Goal: Find specific page/section: Find specific page/section

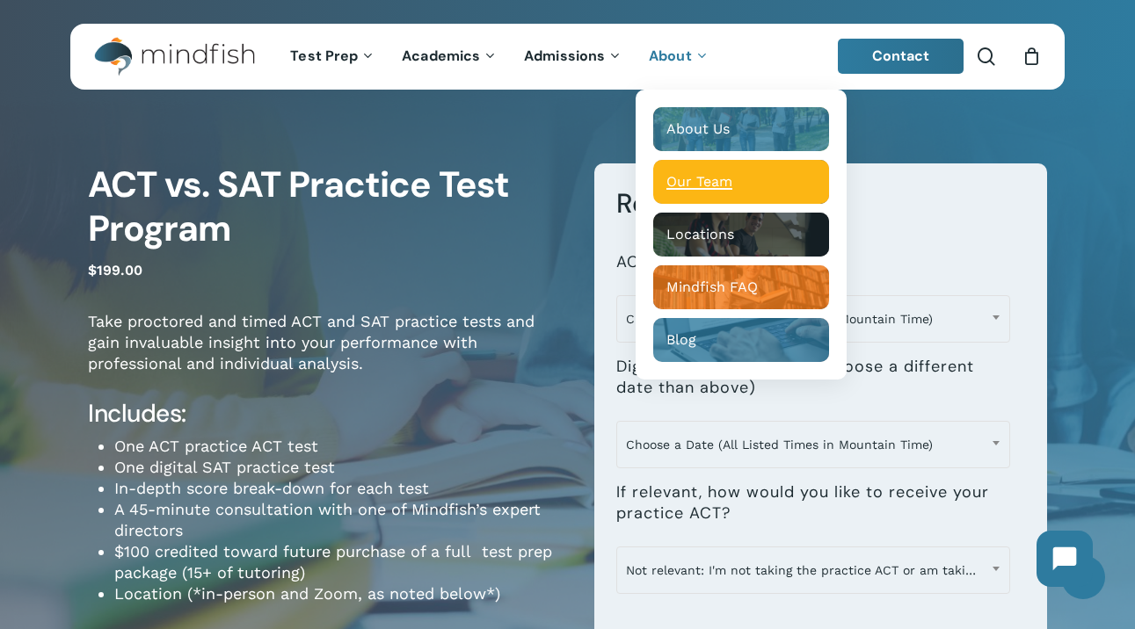
click at [700, 177] on span "Our Team" at bounding box center [699, 181] width 66 height 17
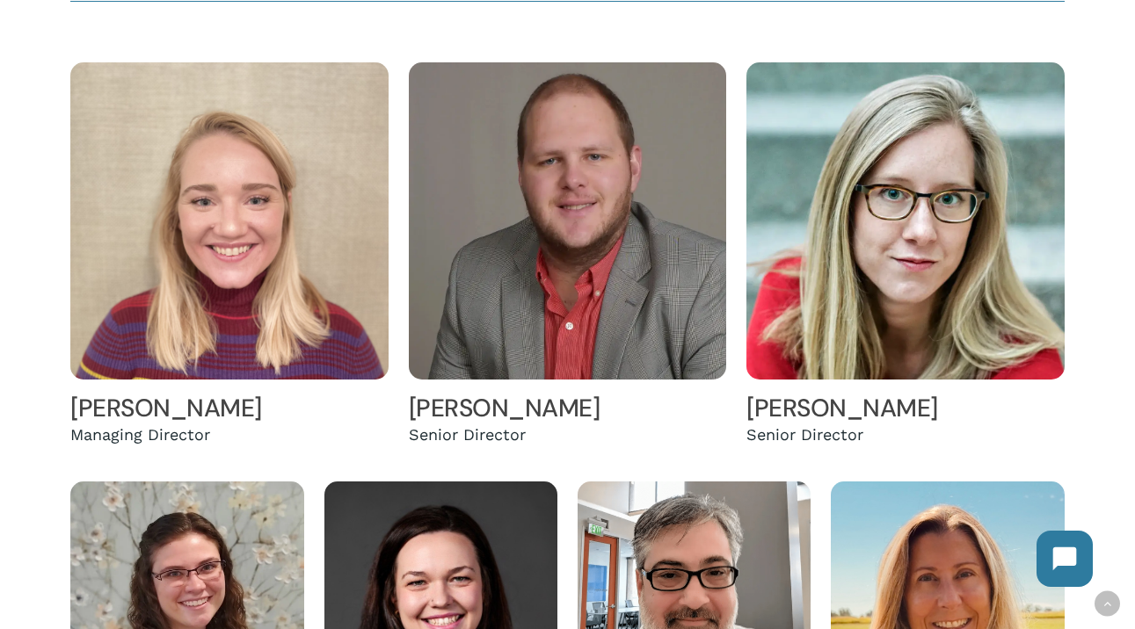
scroll to position [1907, 0]
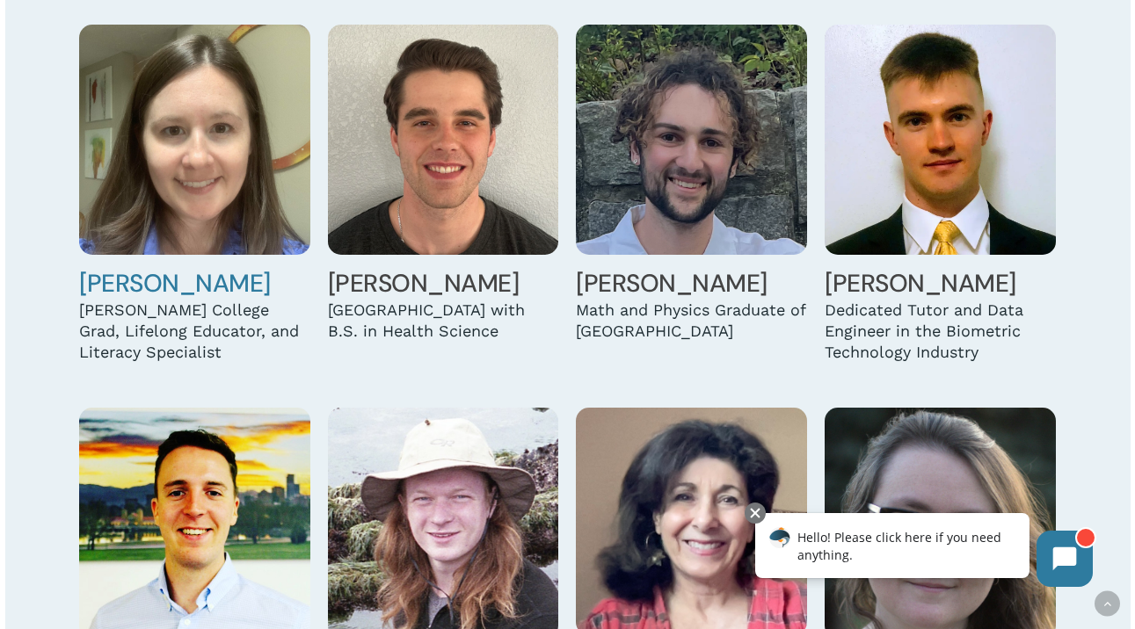
click at [116, 300] on link "Hannah Brooks" at bounding box center [175, 283] width 192 height 33
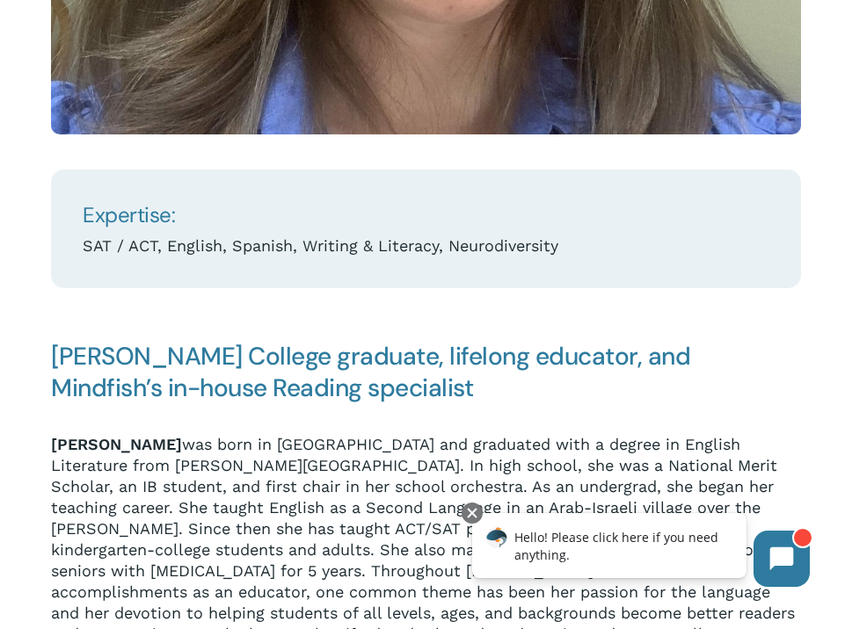
scroll to position [951, 0]
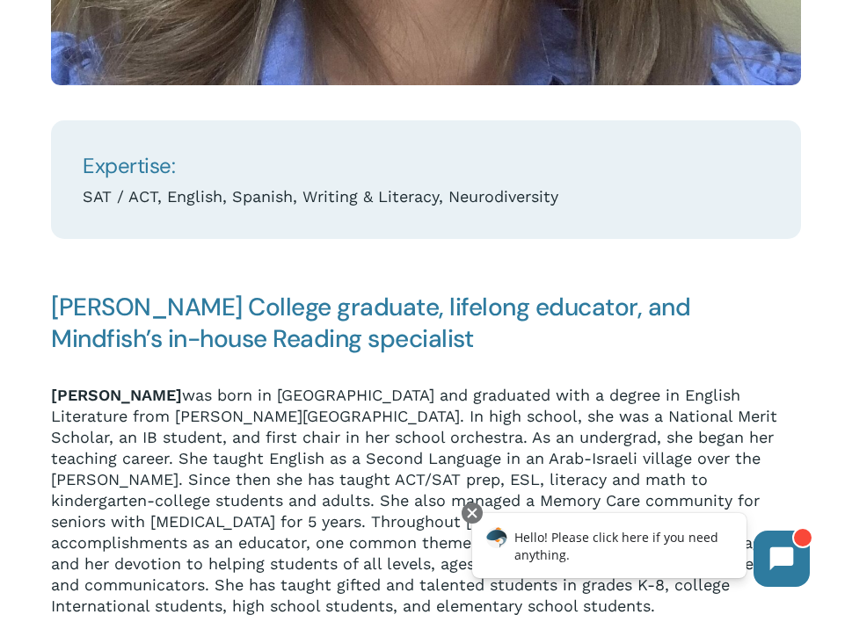
drag, startPoint x: 3, startPoint y: 197, endPoint x: -58, endPoint y: 198, distance: 60.6
click at [3, 223] on div "Expertise: SAT / ACT, English, Spanish, Writing & Literacy, Neurodiversity [PER…" at bounding box center [426, 440] width 852 height 2260
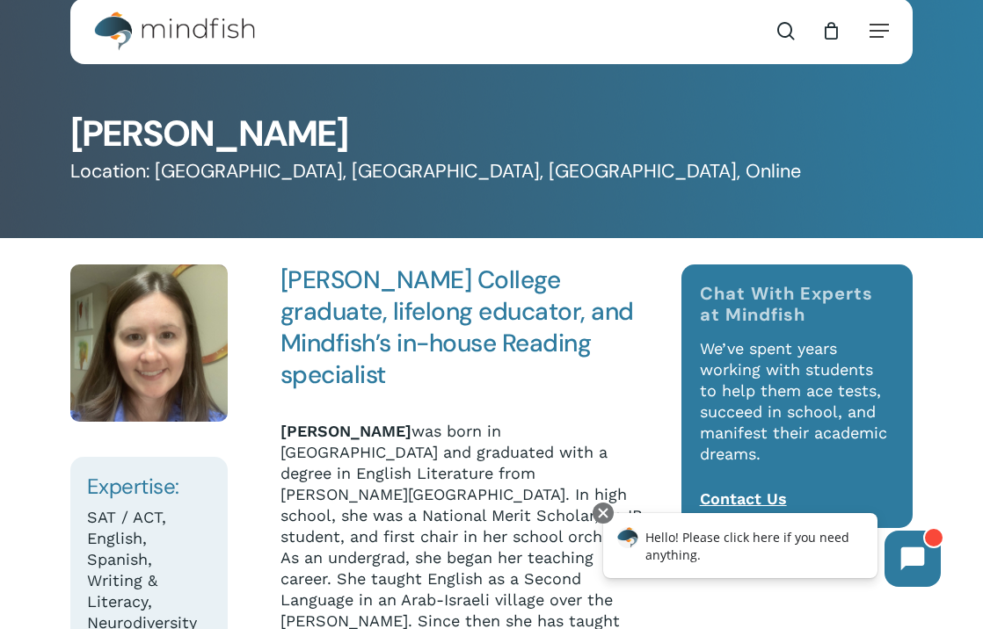
scroll to position [0, 0]
